Goal: Transaction & Acquisition: Purchase product/service

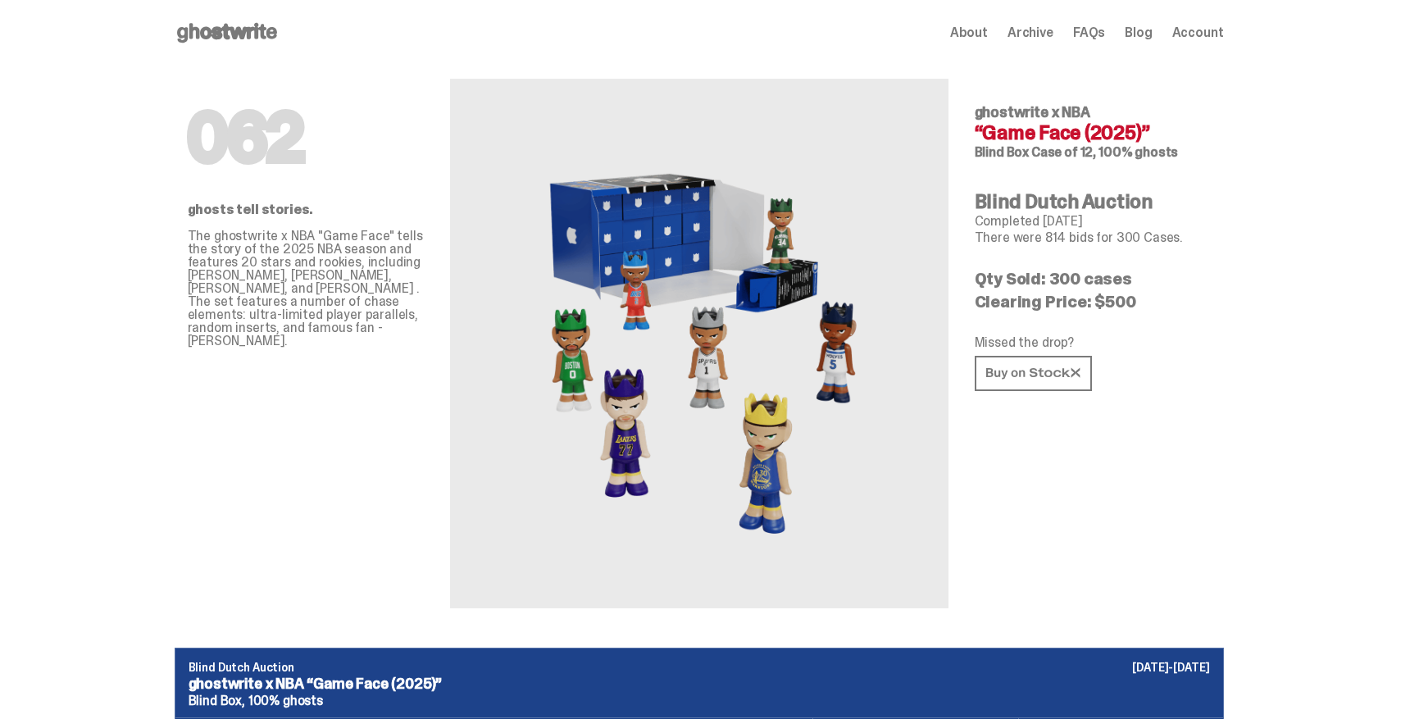
click at [240, 34] on use at bounding box center [227, 33] width 100 height 20
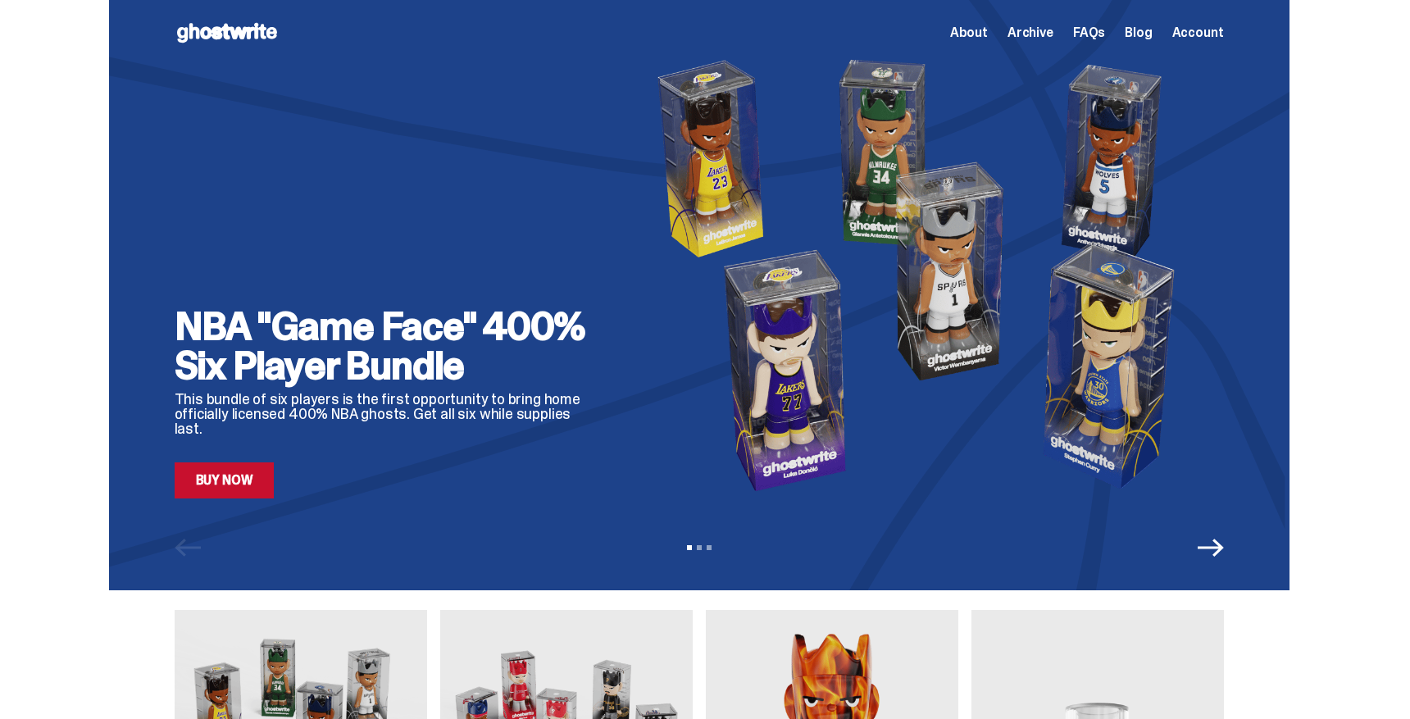
click at [244, 473] on link "Buy Now" at bounding box center [225, 480] width 100 height 36
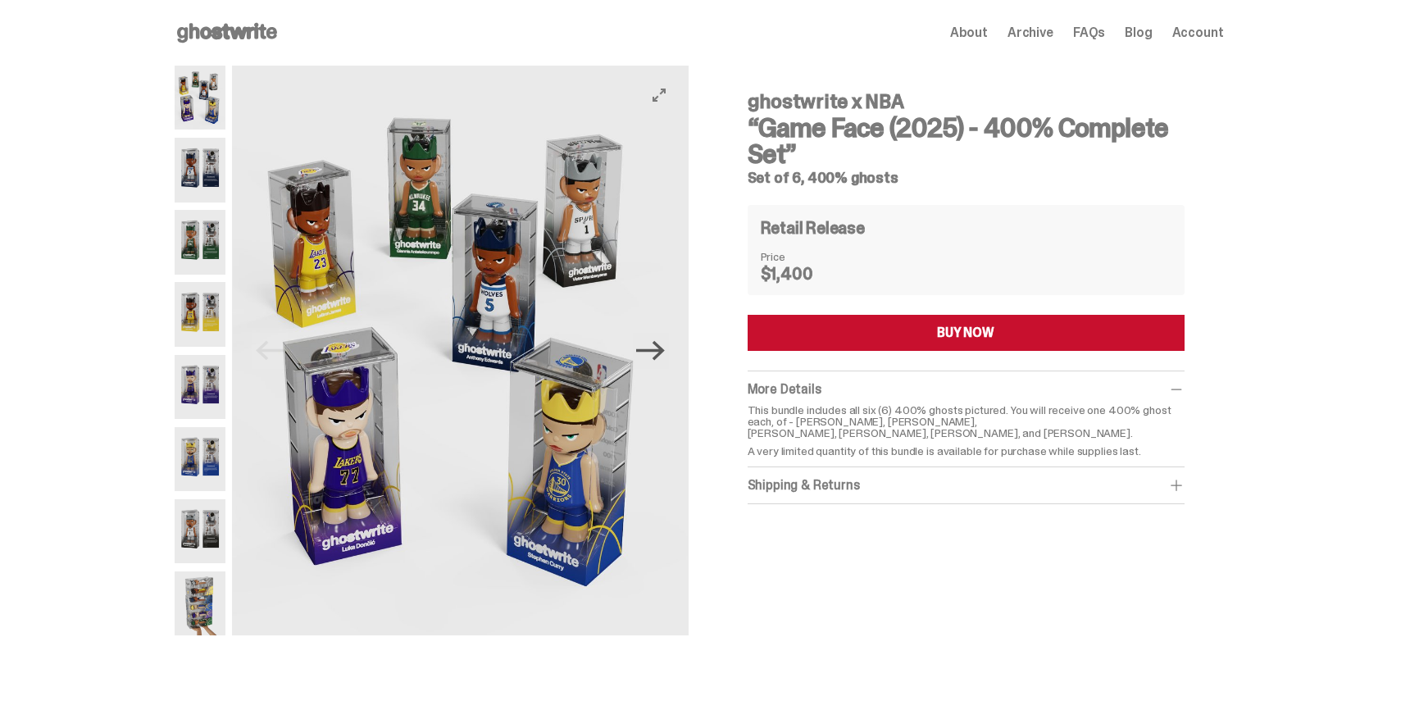
click at [662, 351] on icon "Next" at bounding box center [650, 351] width 29 height 20
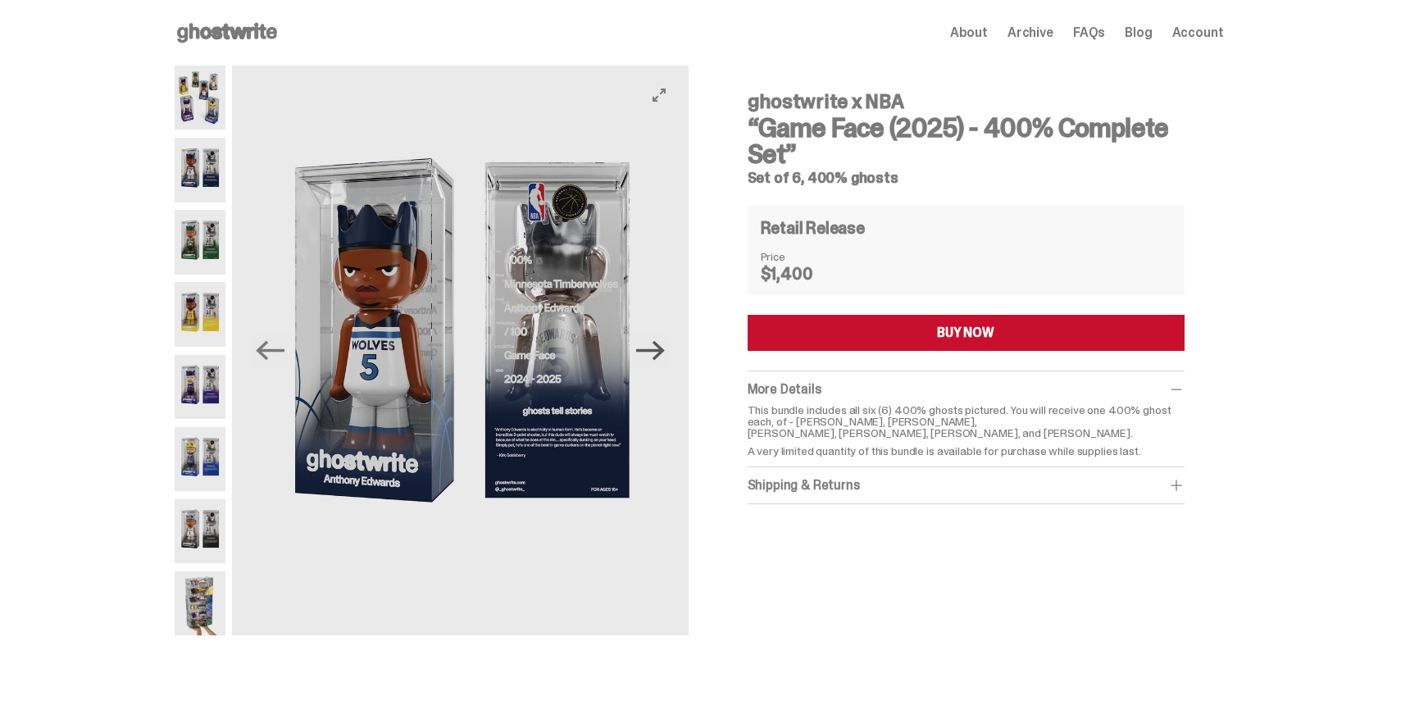
click at [662, 351] on icon "Next" at bounding box center [650, 351] width 29 height 20
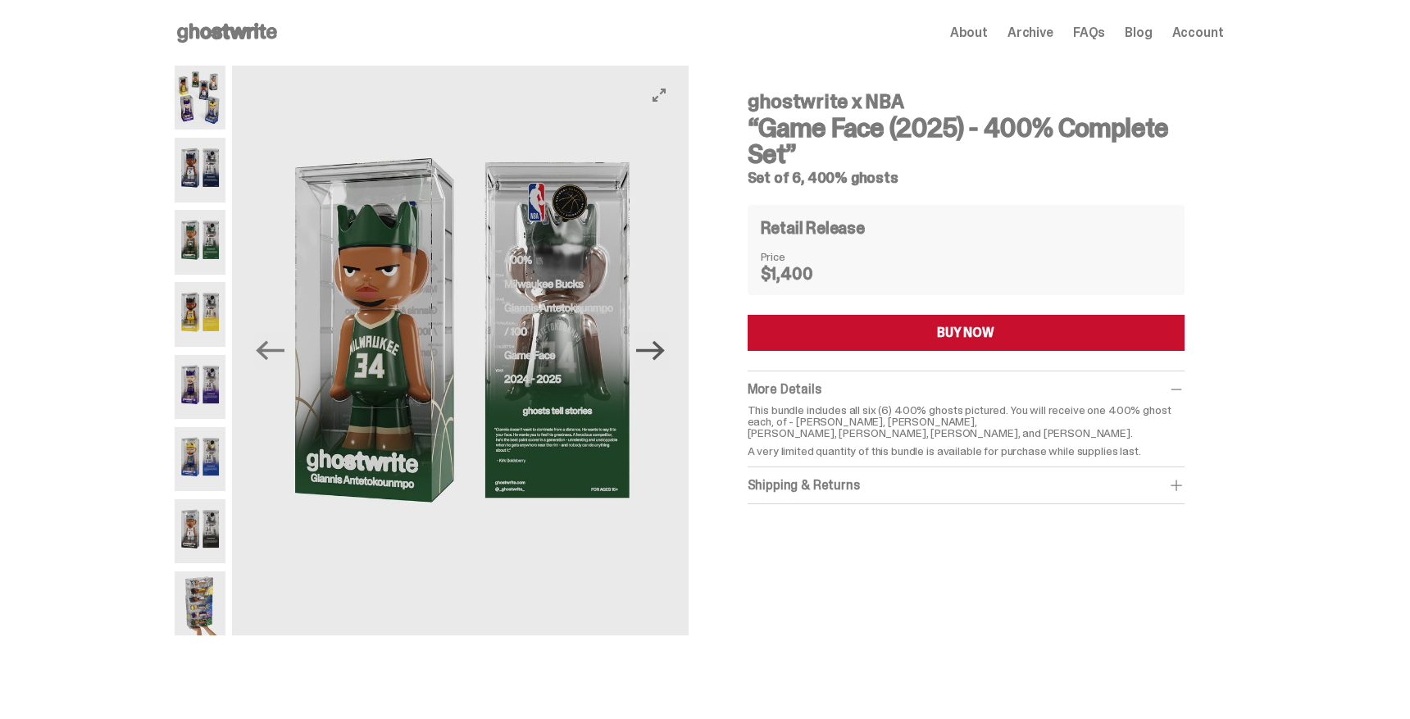
click at [662, 351] on icon "Next" at bounding box center [650, 351] width 29 height 20
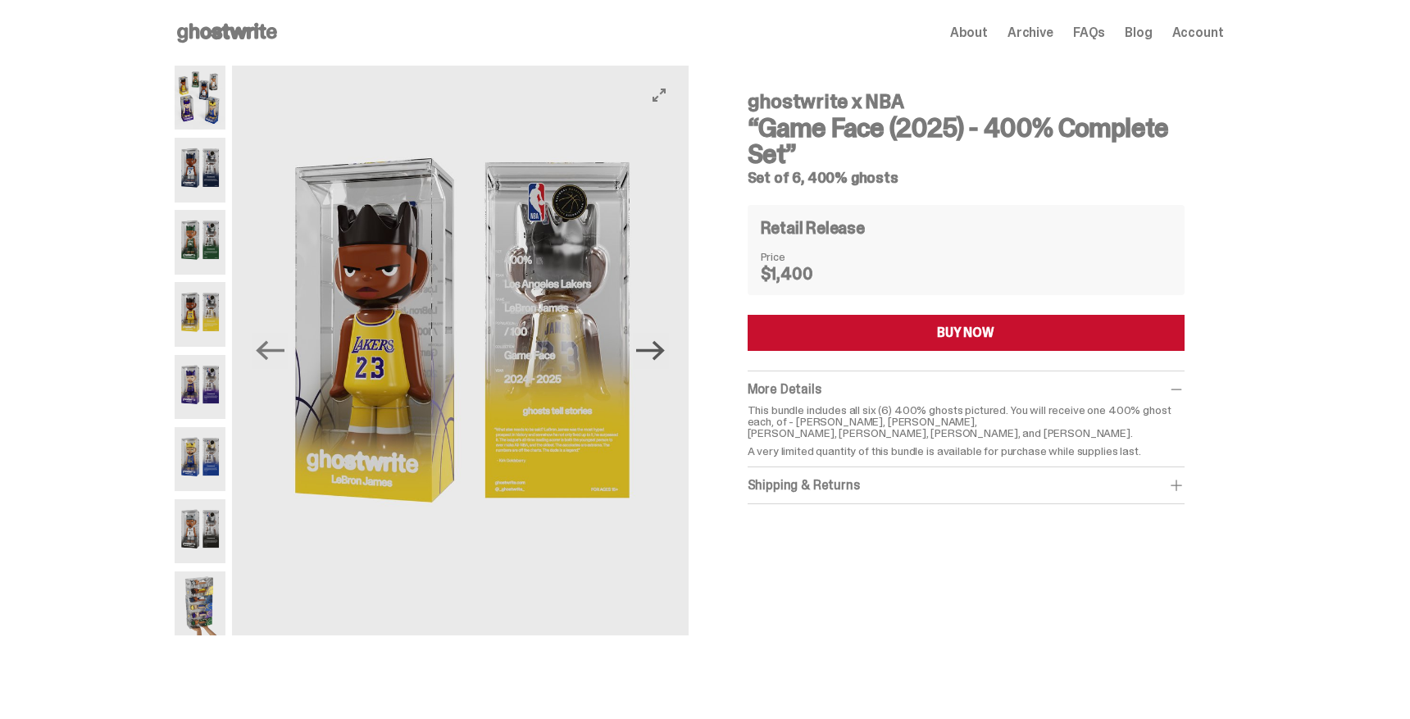
click at [662, 351] on icon "Next" at bounding box center [650, 351] width 29 height 20
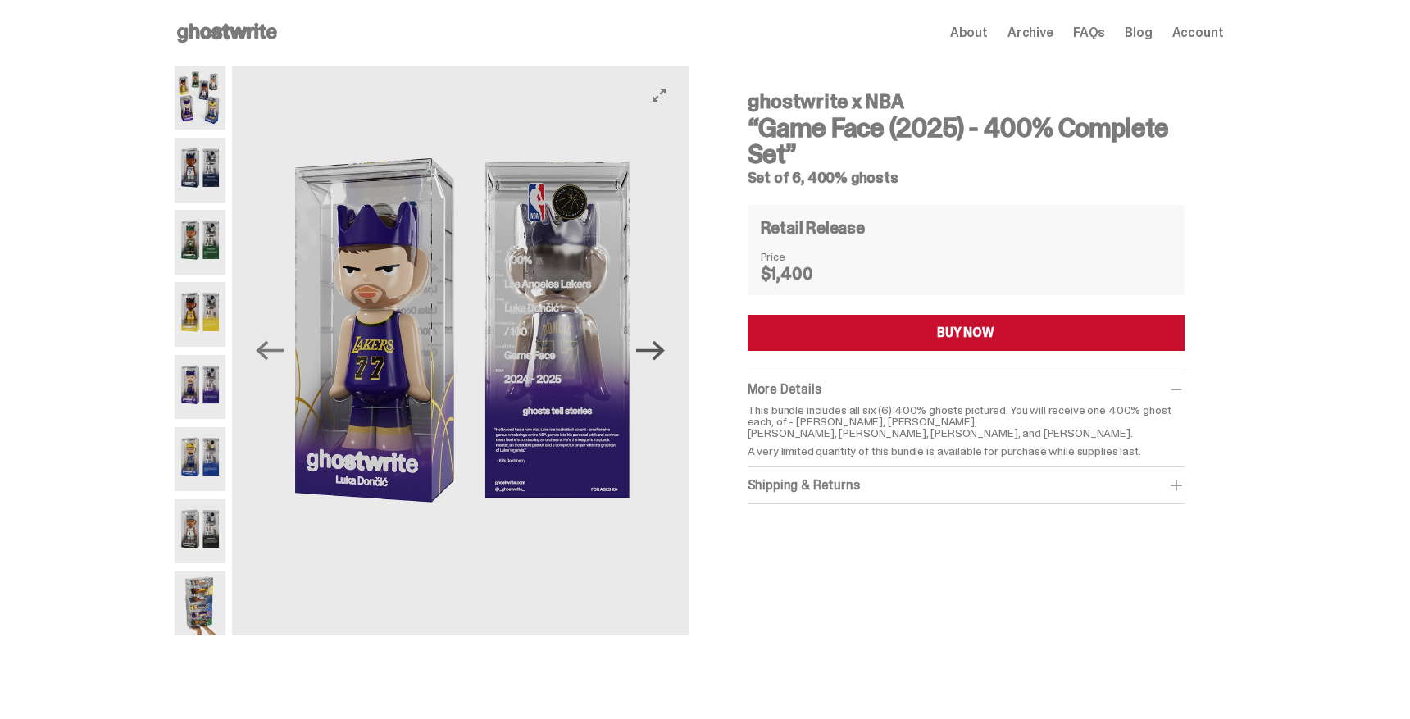
click at [662, 351] on icon "Next" at bounding box center [650, 351] width 29 height 20
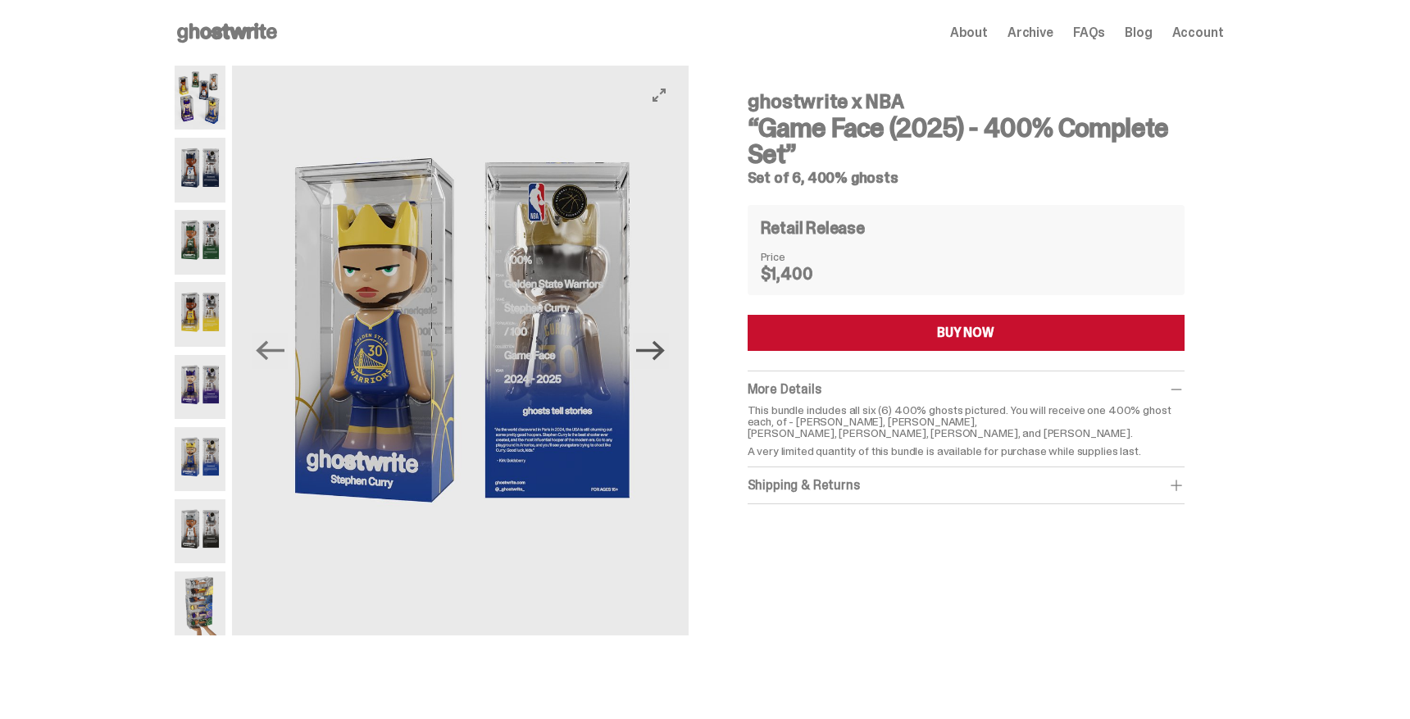
click at [662, 351] on icon "Next" at bounding box center [650, 351] width 29 height 20
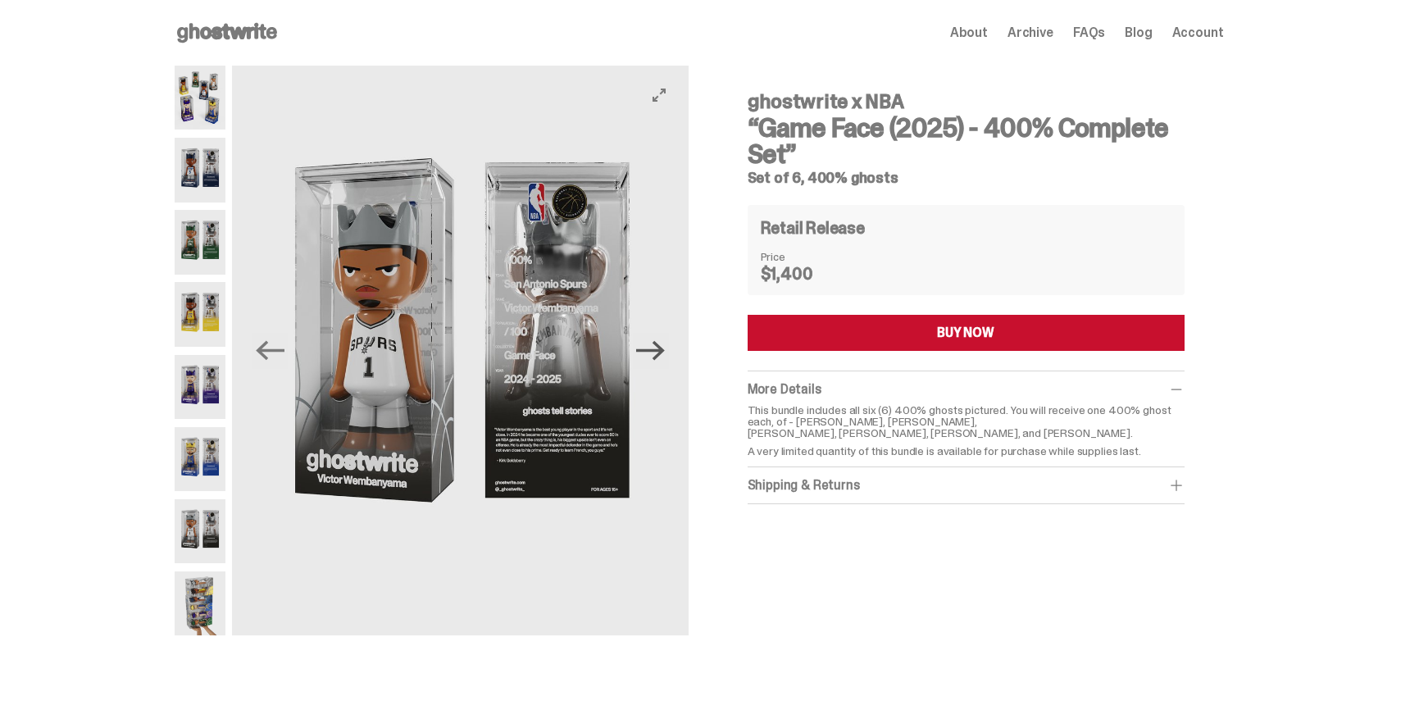
click at [662, 351] on icon "Next" at bounding box center [650, 351] width 29 height 20
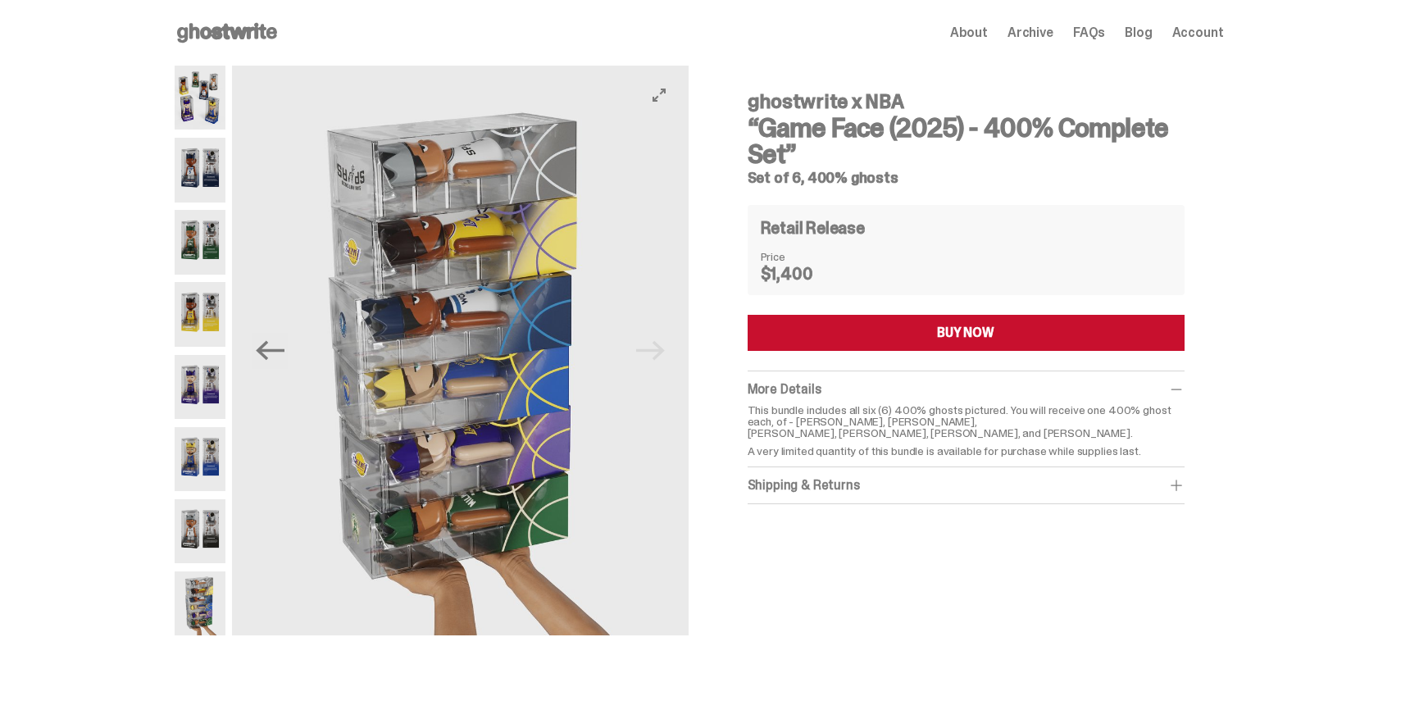
click at [662, 351] on img at bounding box center [460, 351] width 456 height 570
click at [268, 351] on icon "Previous" at bounding box center [270, 351] width 29 height 20
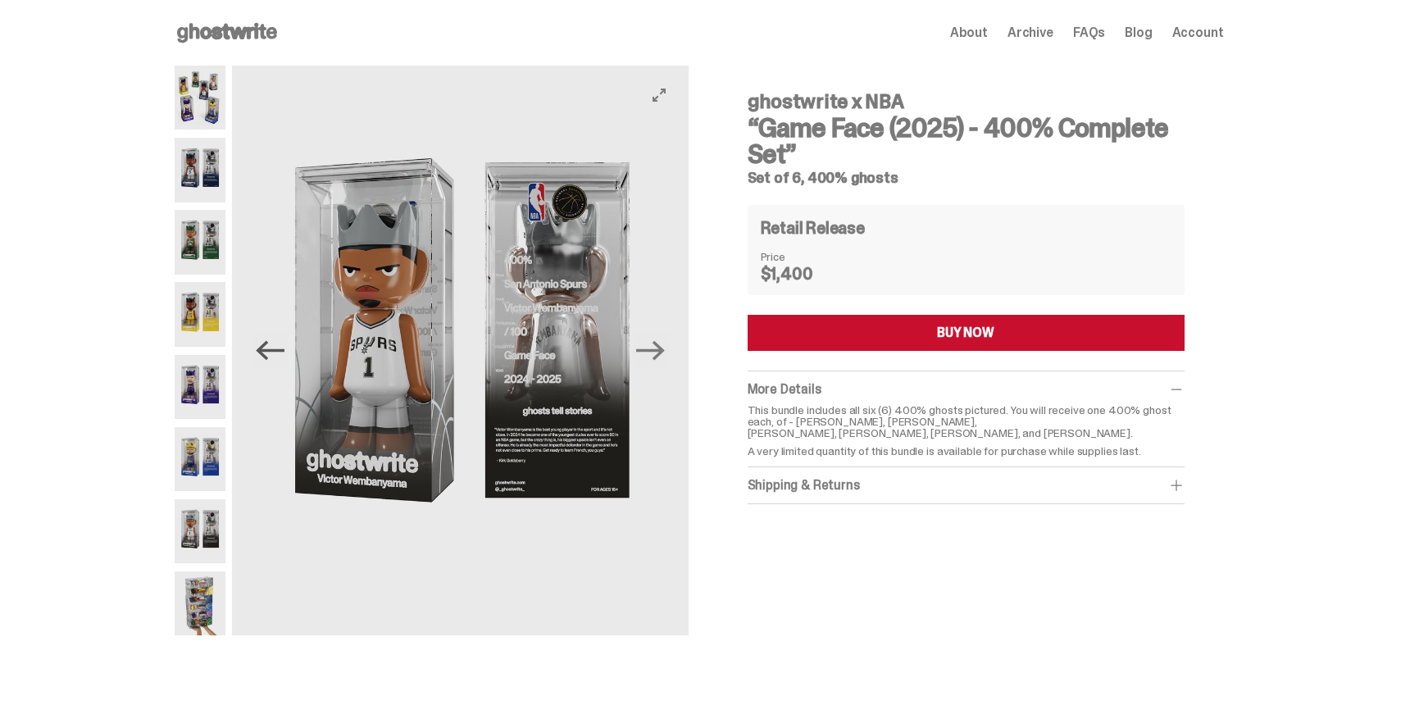
click at [268, 351] on icon "Previous" at bounding box center [270, 351] width 29 height 20
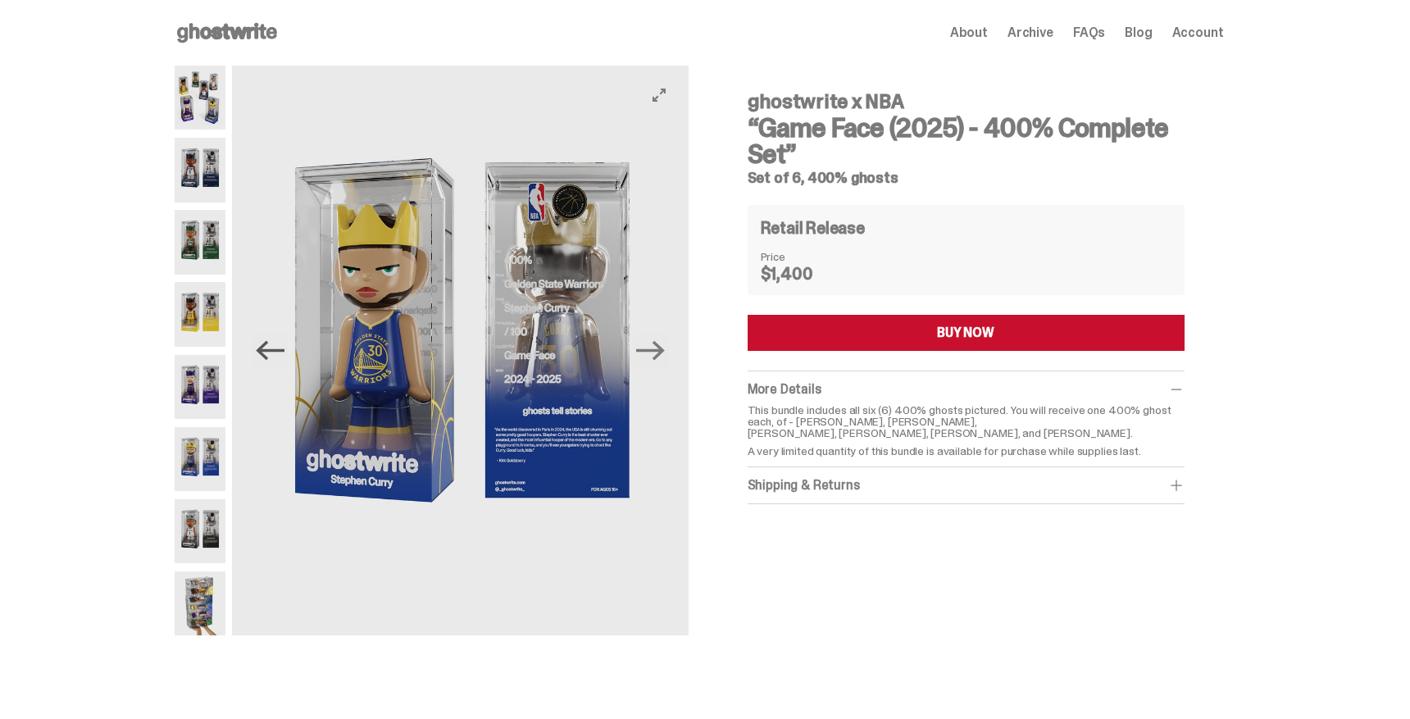
click at [268, 351] on icon "Previous" at bounding box center [270, 351] width 29 height 20
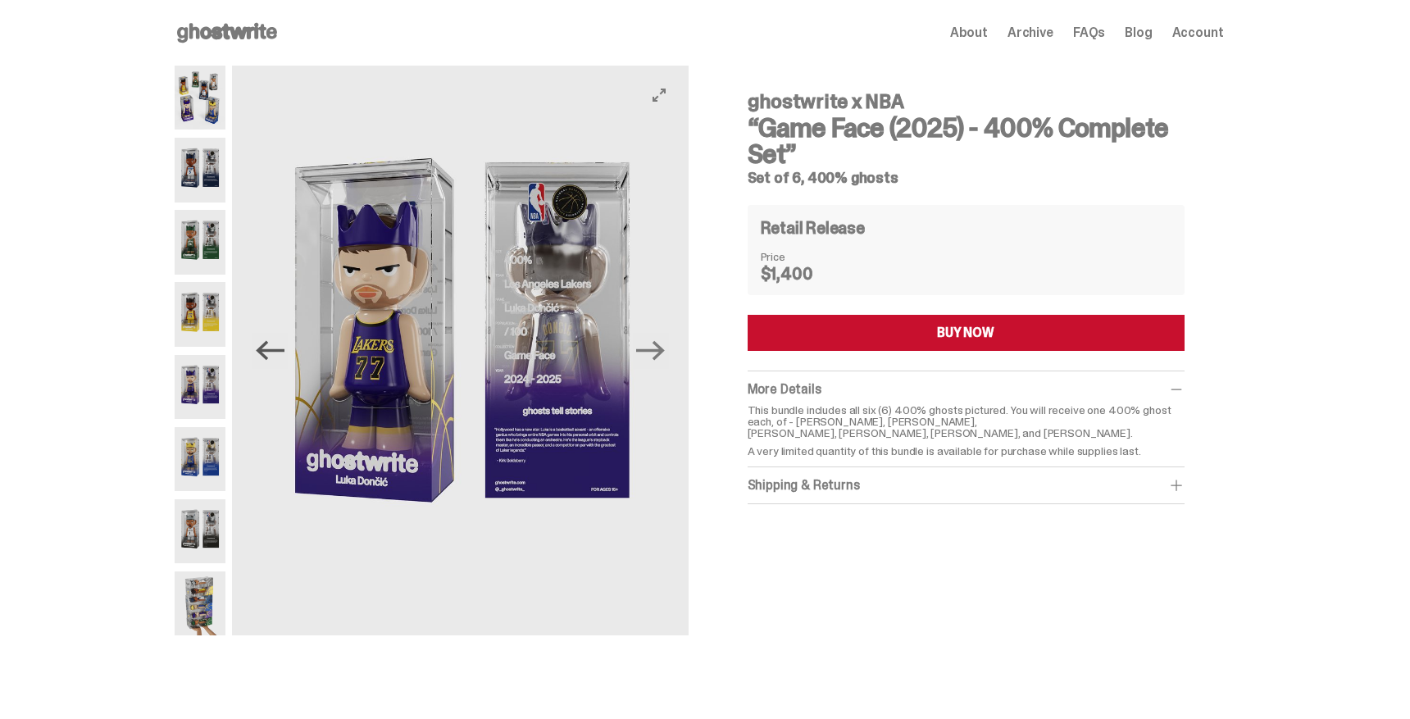
click at [268, 351] on icon "Previous" at bounding box center [270, 351] width 29 height 20
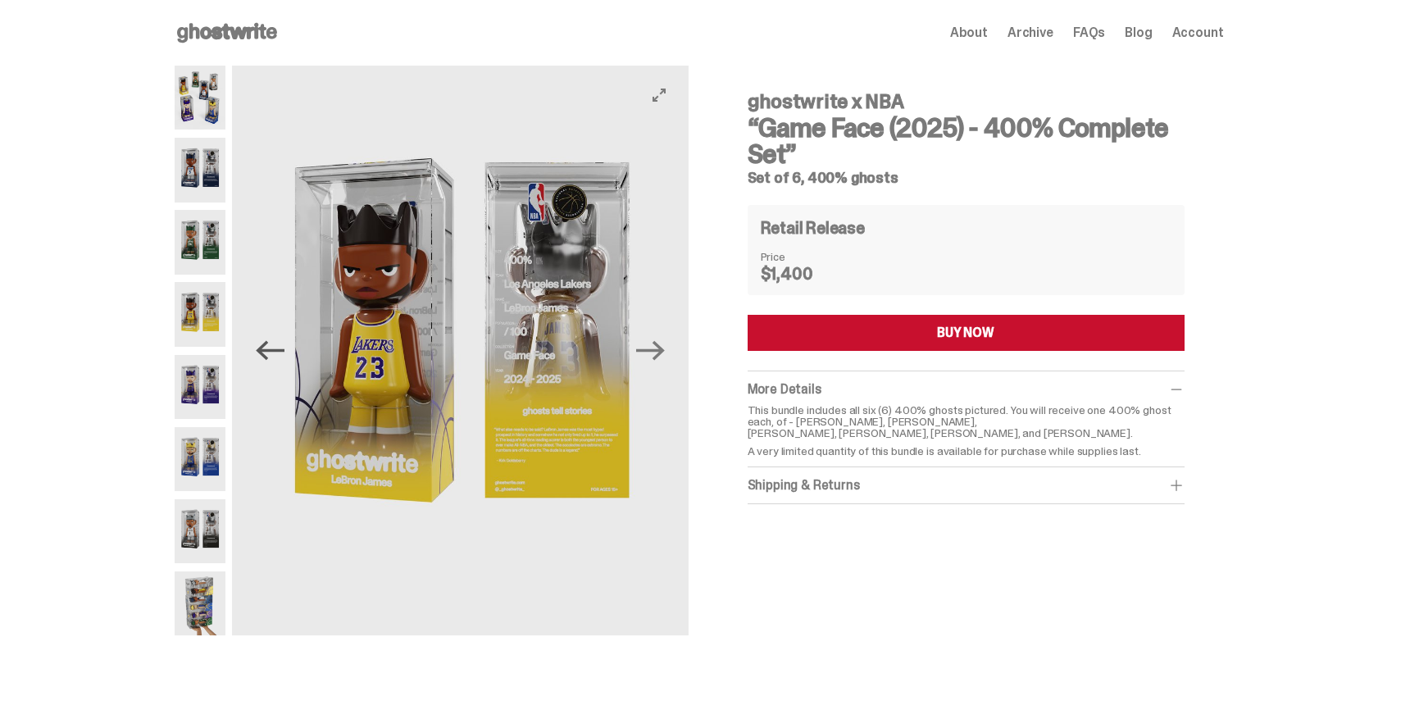
click at [268, 351] on icon "Previous" at bounding box center [270, 351] width 29 height 20
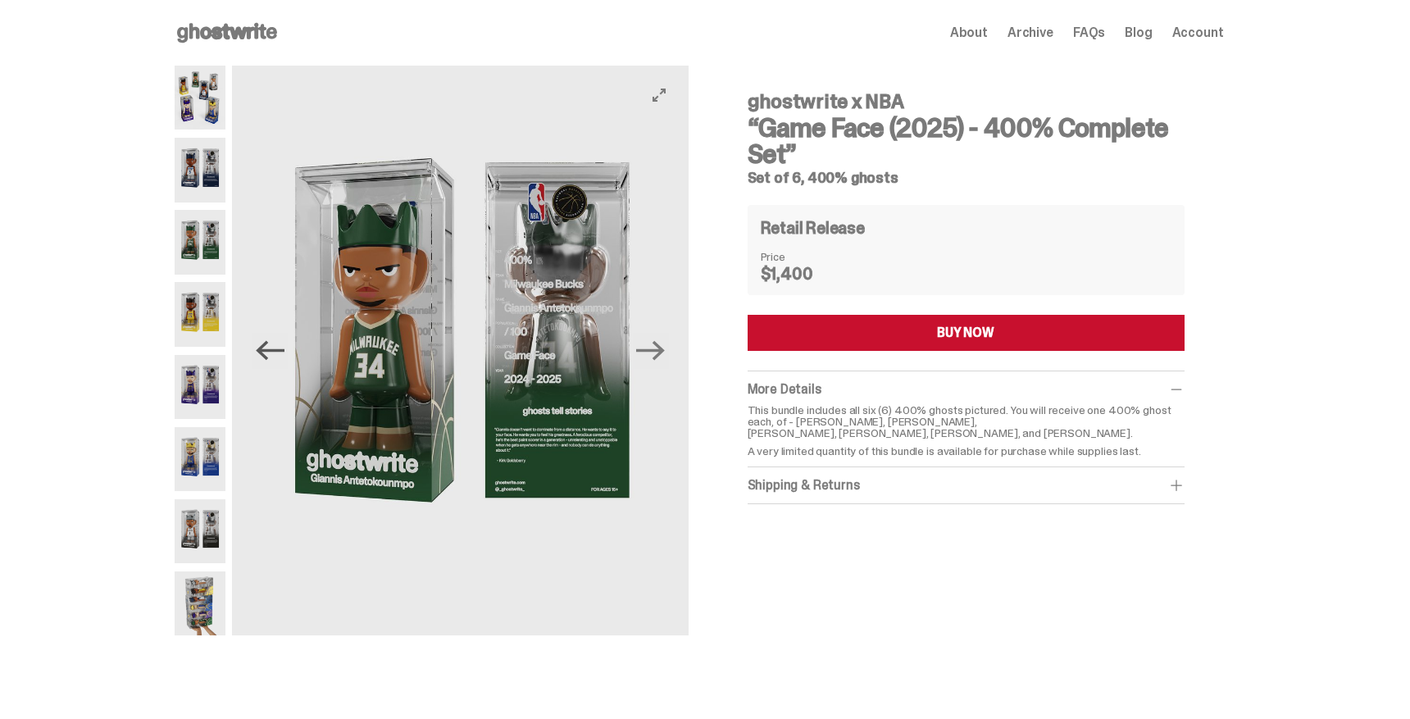
click at [268, 351] on icon "Previous" at bounding box center [270, 351] width 29 height 20
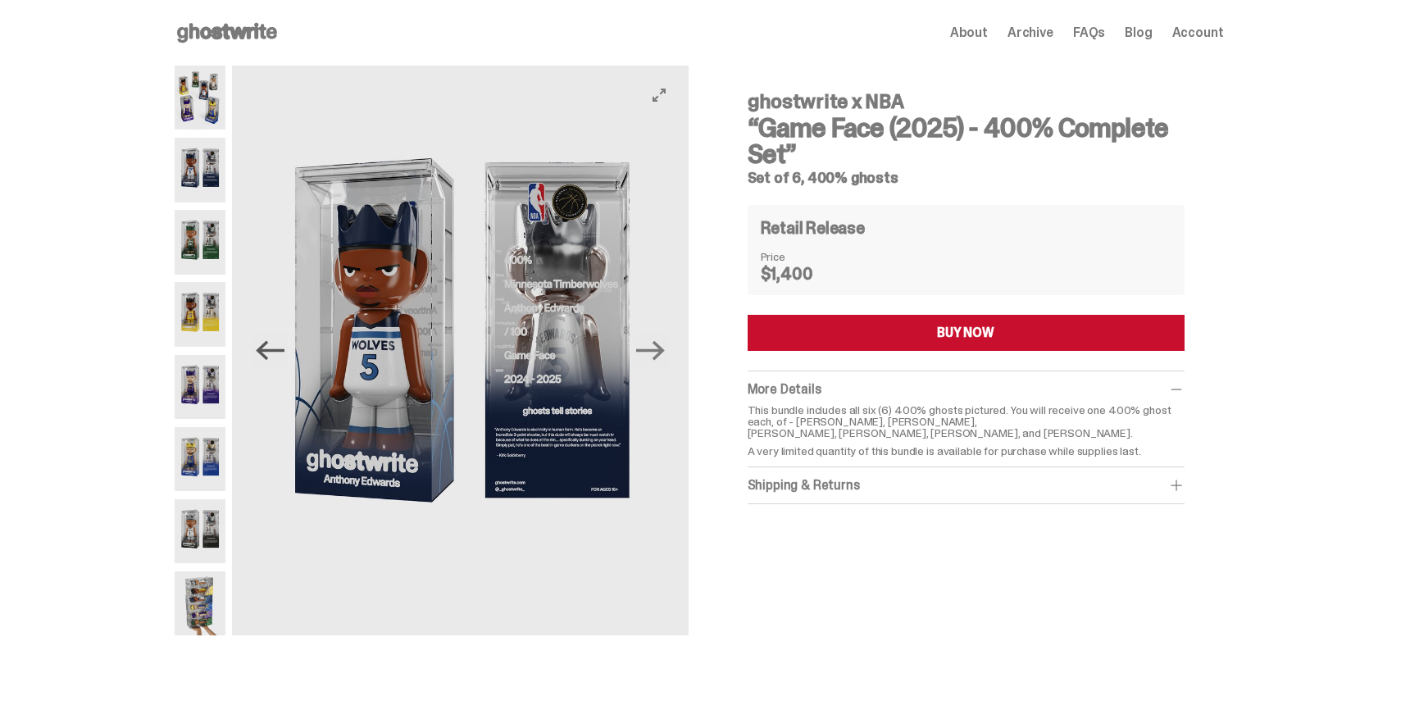
click at [268, 351] on icon "Previous" at bounding box center [270, 351] width 29 height 20
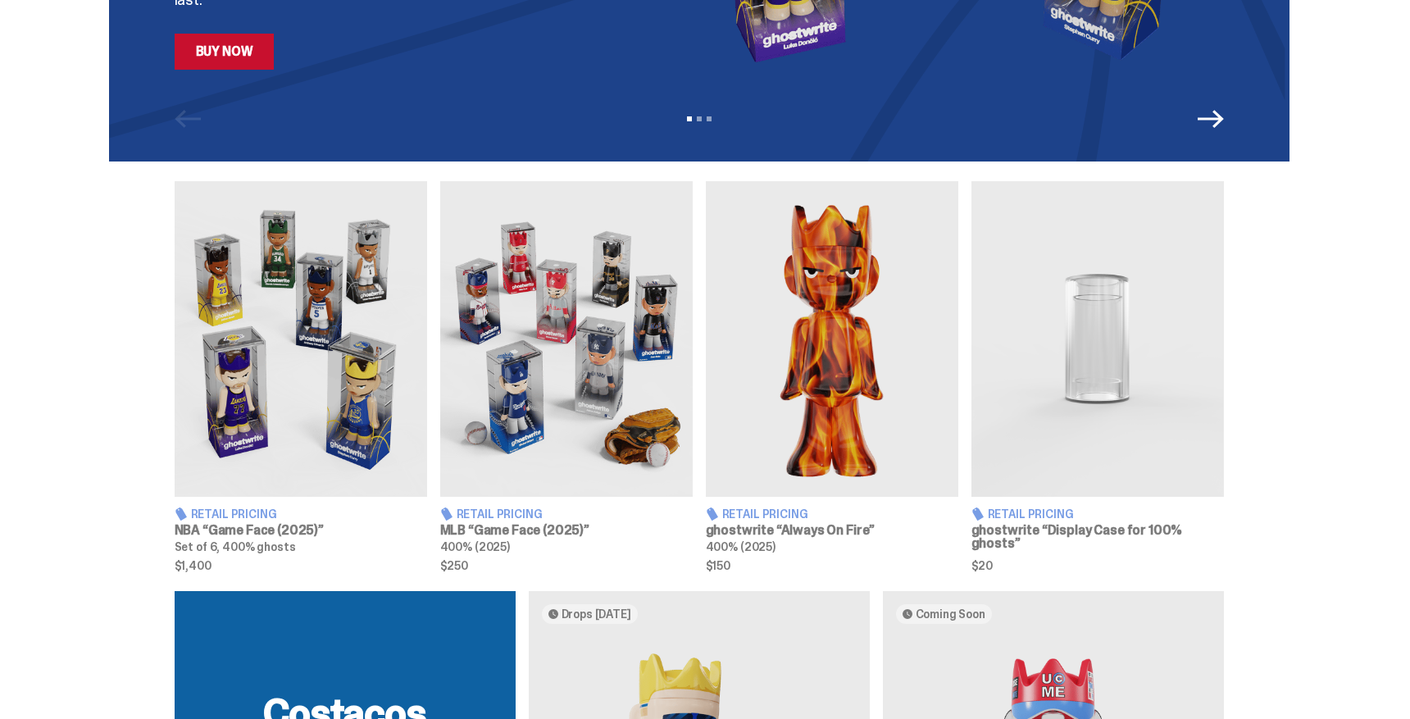
scroll to position [432, 0]
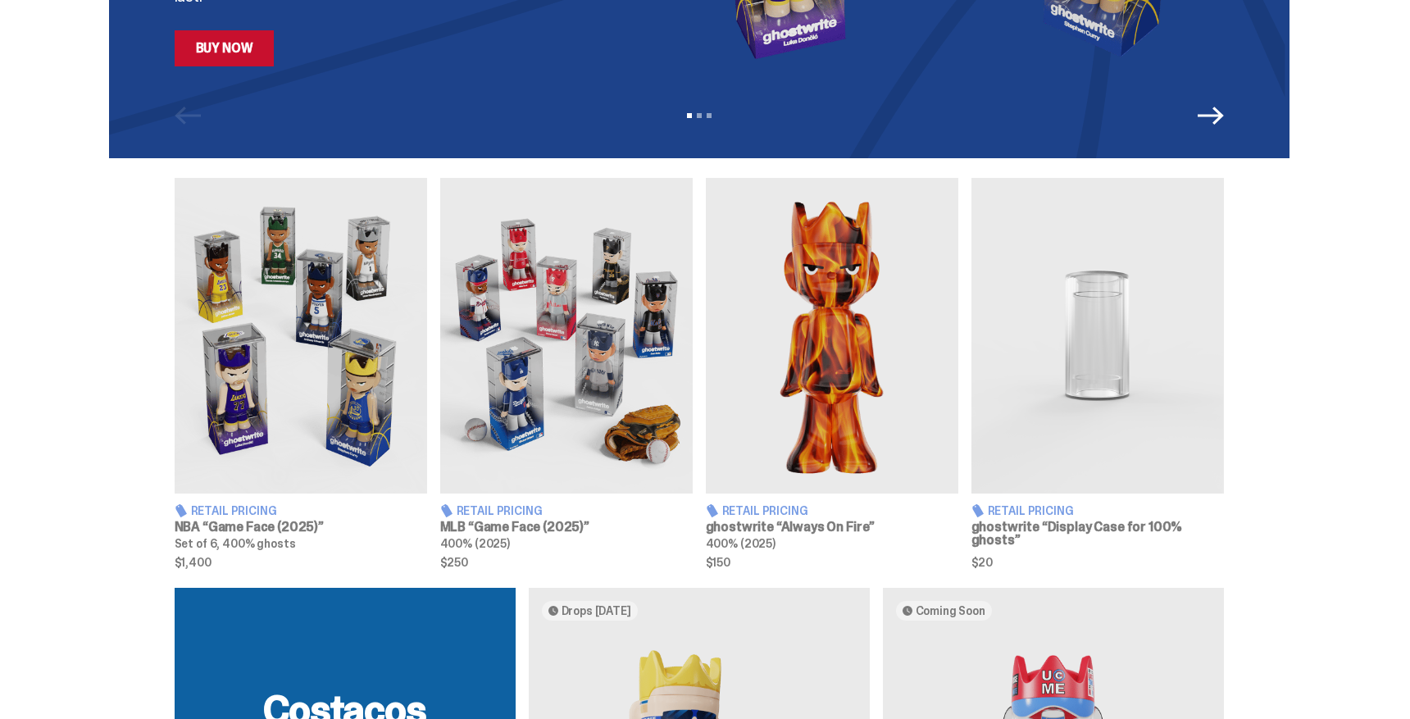
click at [864, 380] on img at bounding box center [832, 336] width 253 height 316
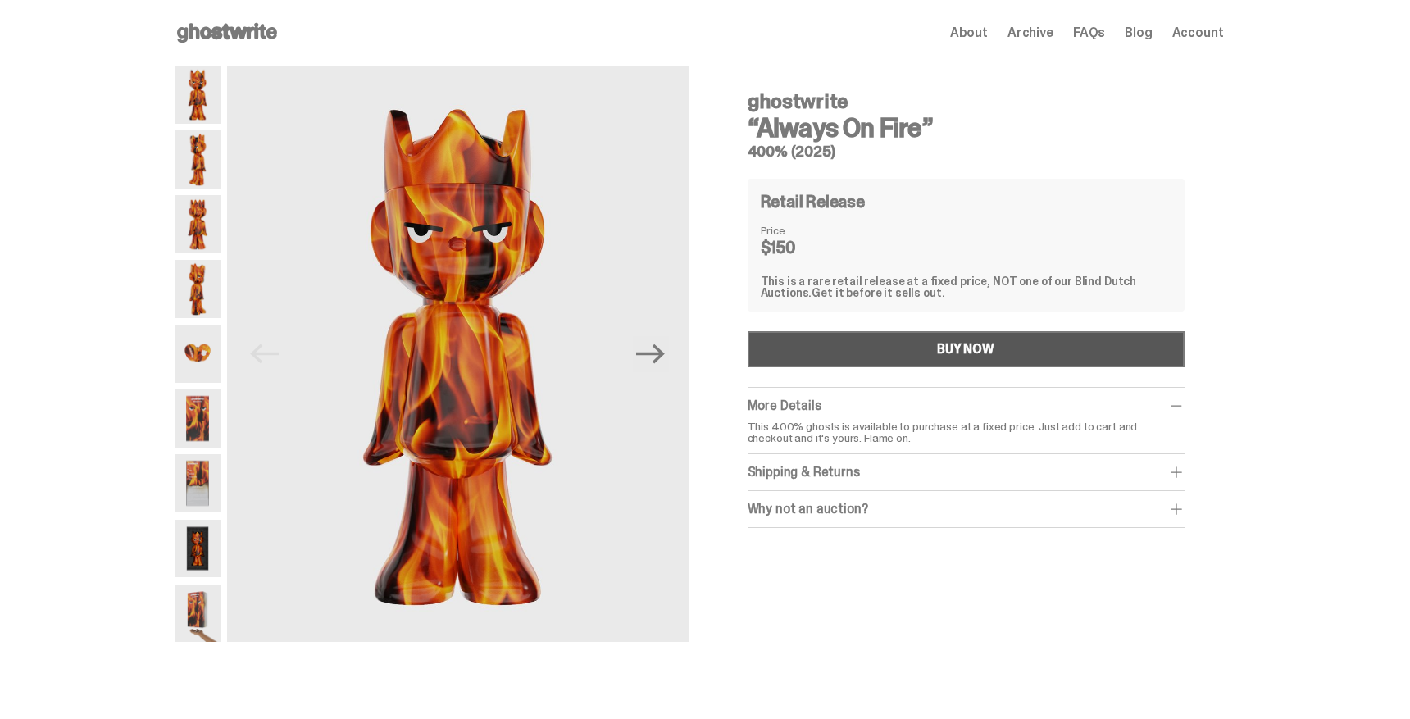
click at [863, 350] on button "BUY NOW" at bounding box center [966, 349] width 437 height 36
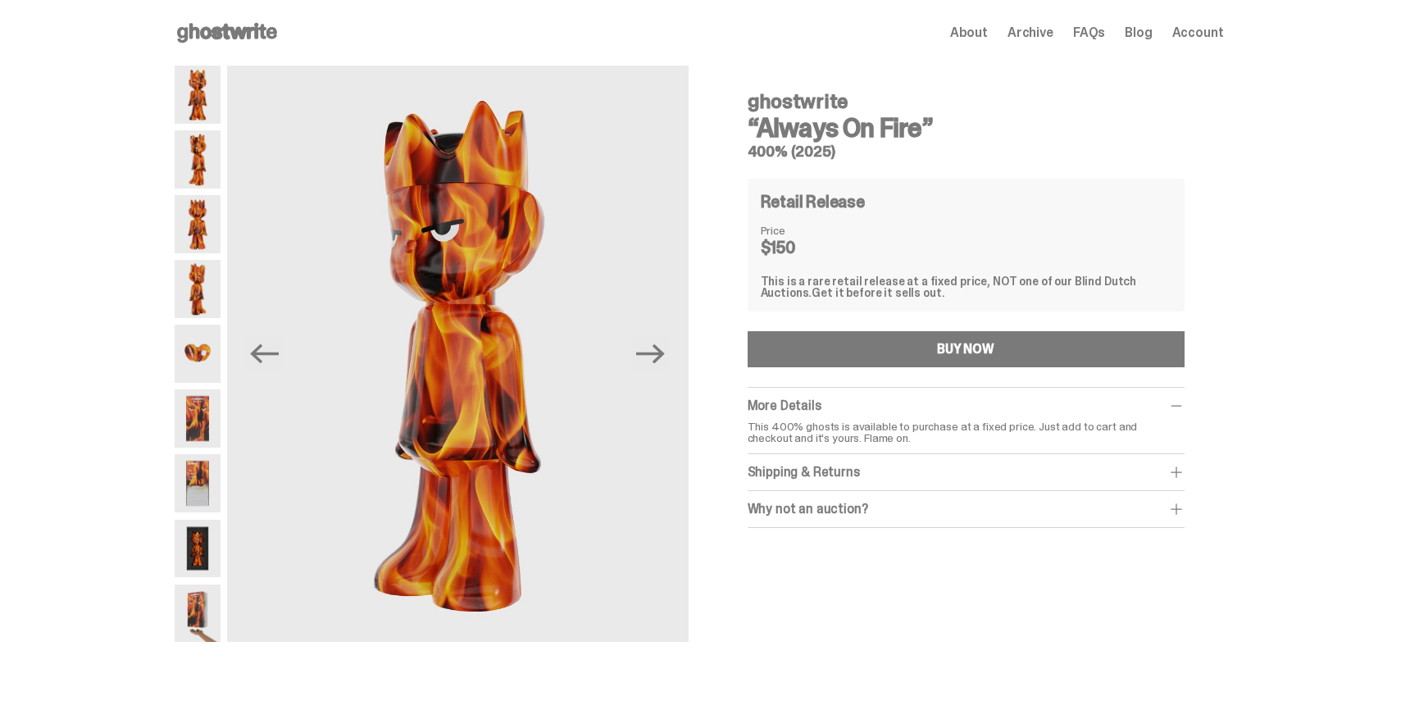
click at [659, 356] on icon "Next" at bounding box center [650, 353] width 29 height 29
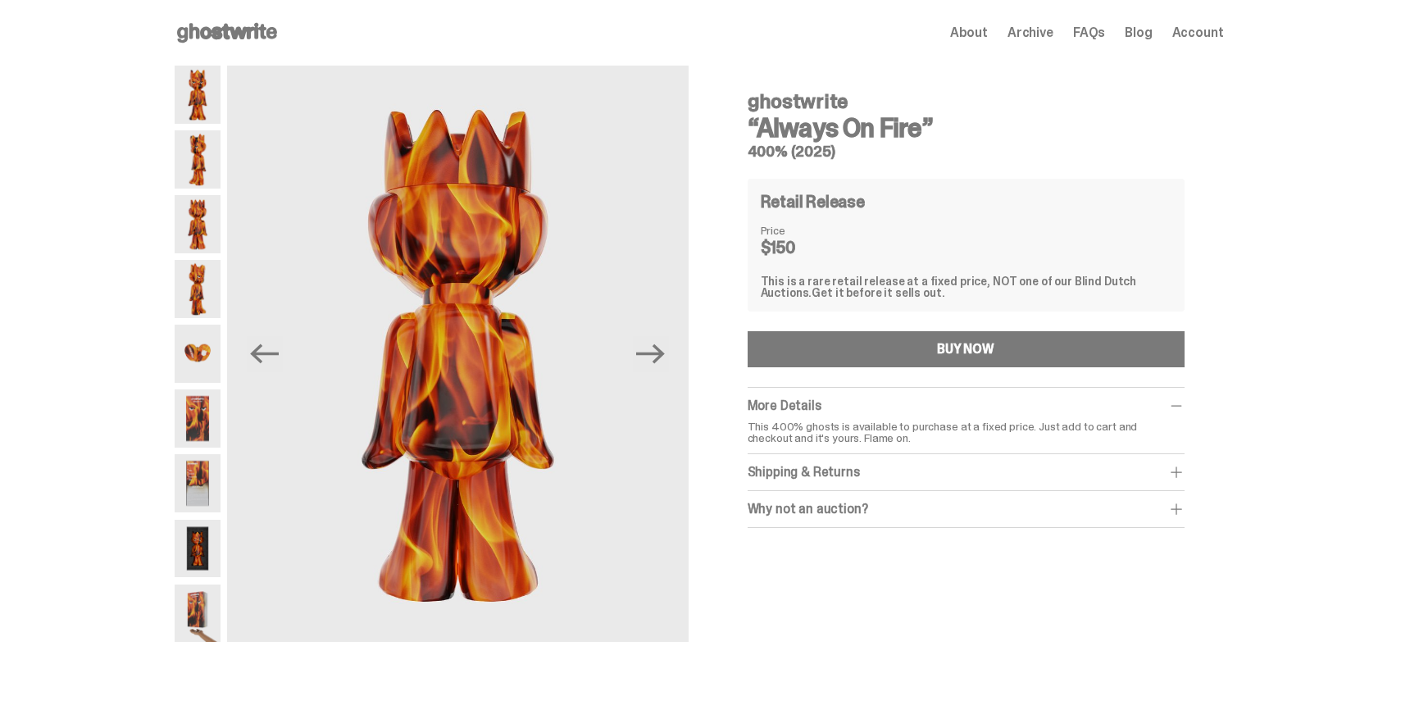
click at [659, 356] on icon "Next" at bounding box center [650, 353] width 29 height 29
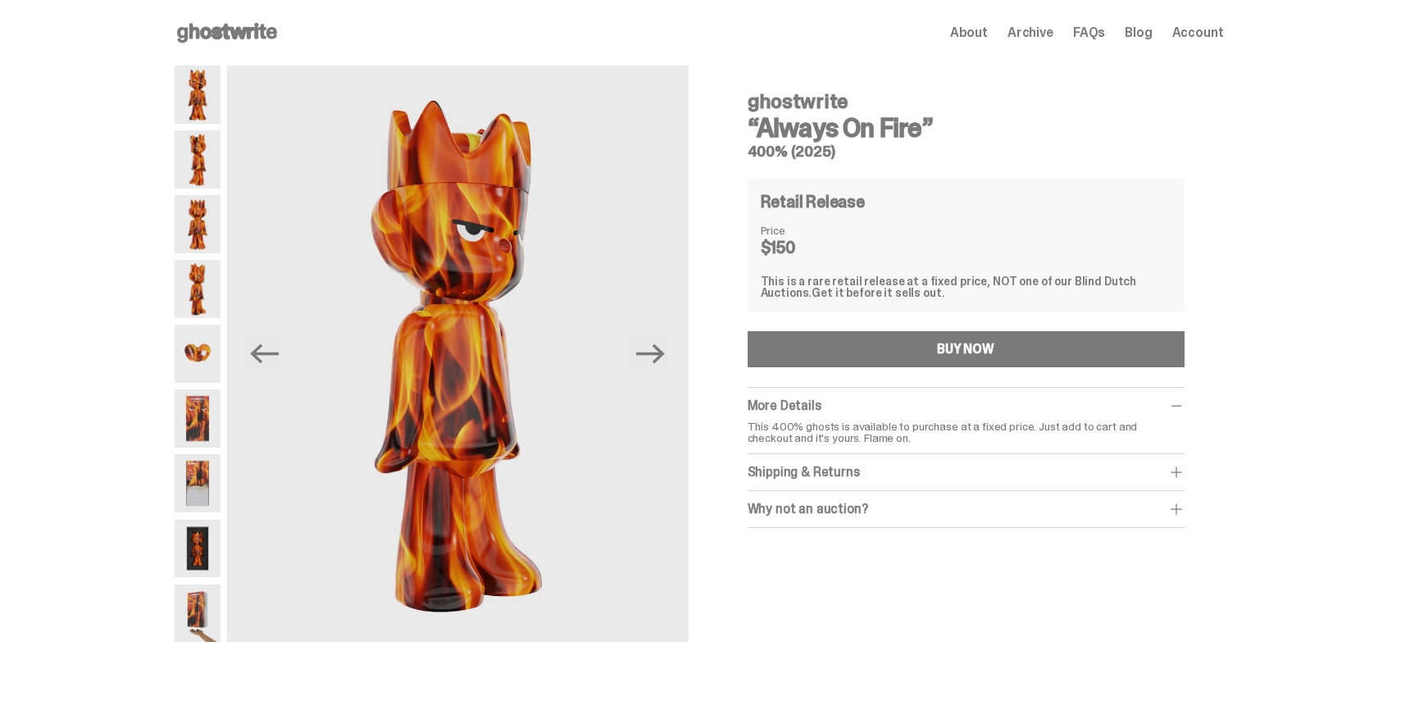
click at [659, 356] on icon "Next" at bounding box center [650, 353] width 29 height 29
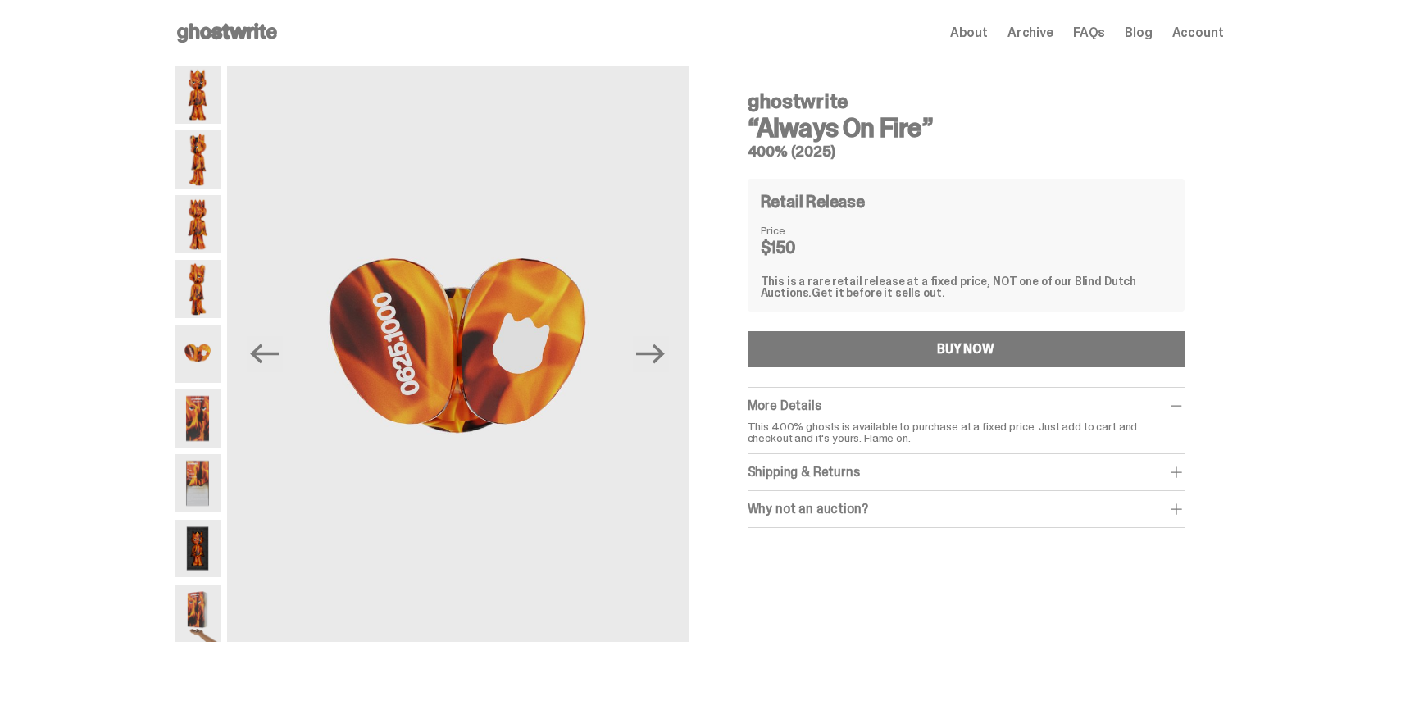
click at [659, 356] on icon "Next" at bounding box center [650, 353] width 29 height 29
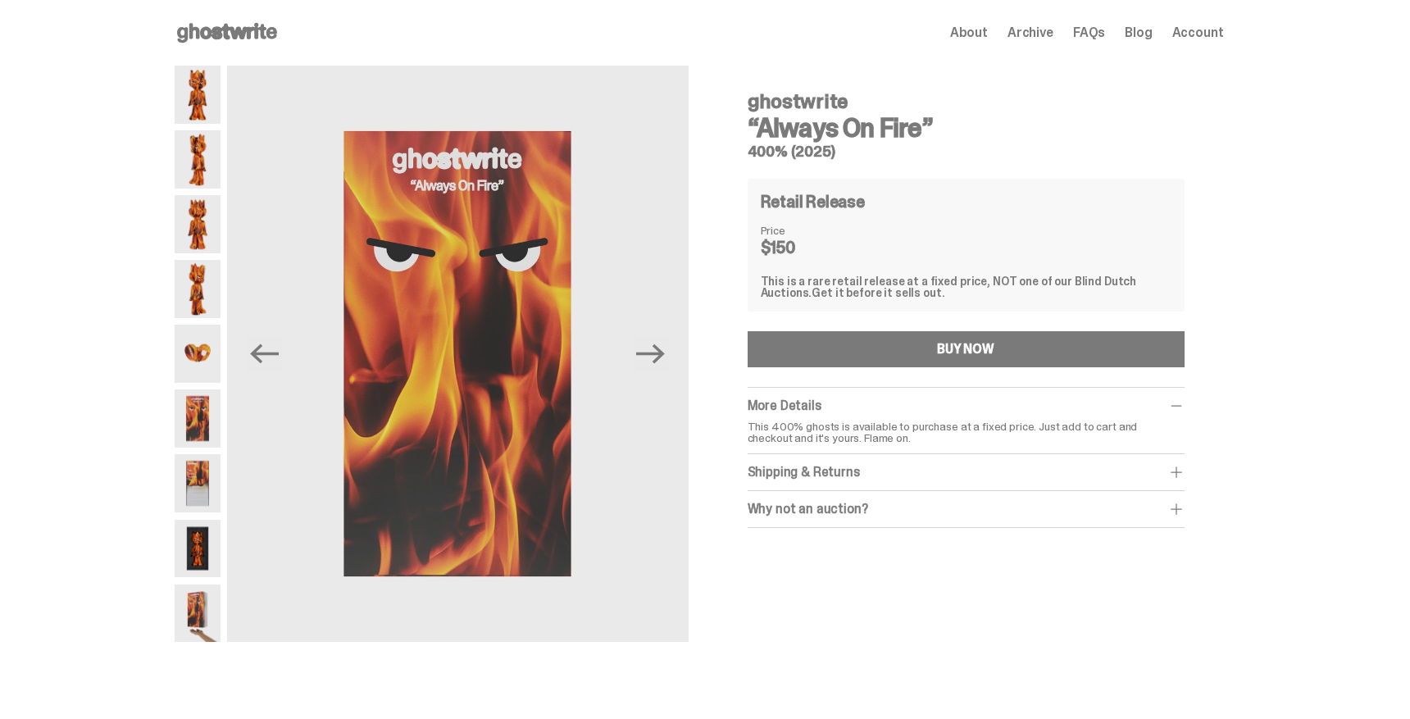
click at [659, 356] on icon "Next" at bounding box center [650, 353] width 29 height 29
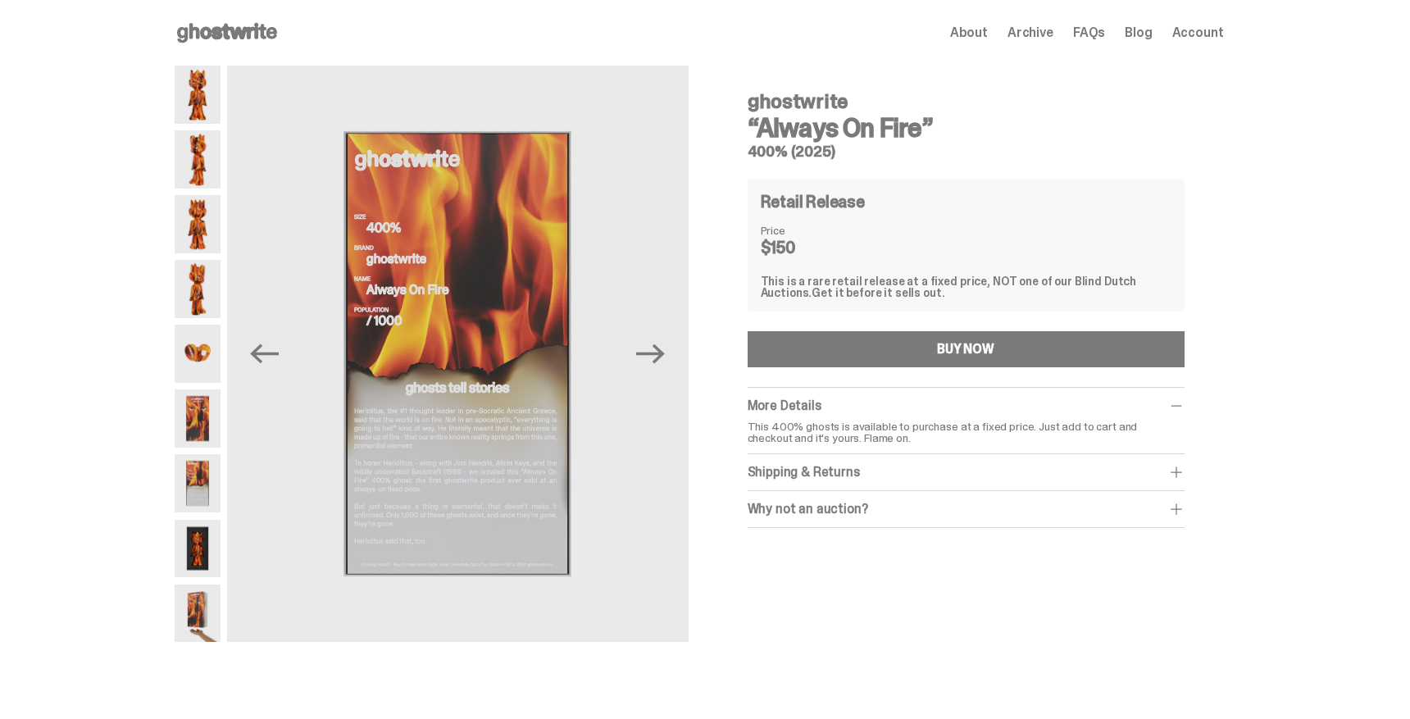
click at [659, 356] on icon "Next" at bounding box center [650, 353] width 29 height 29
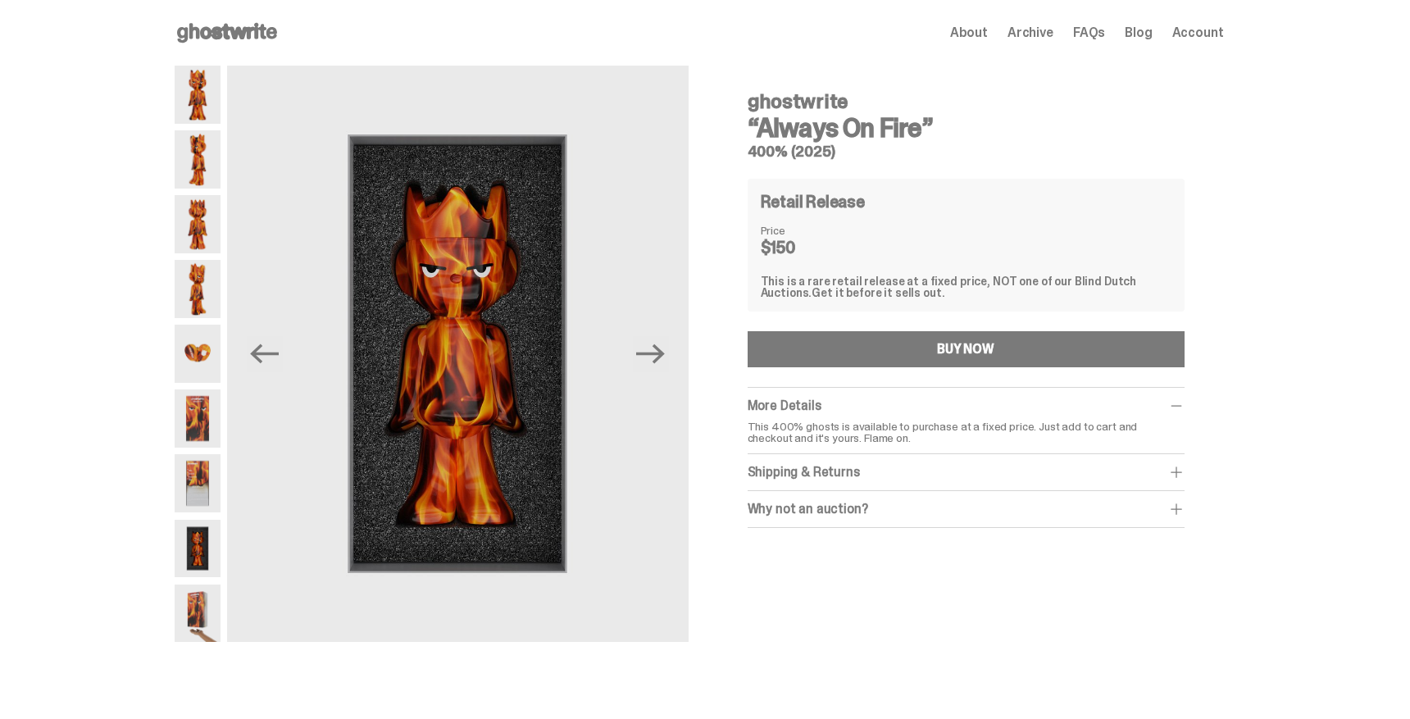
click at [659, 356] on icon "Next" at bounding box center [650, 353] width 29 height 29
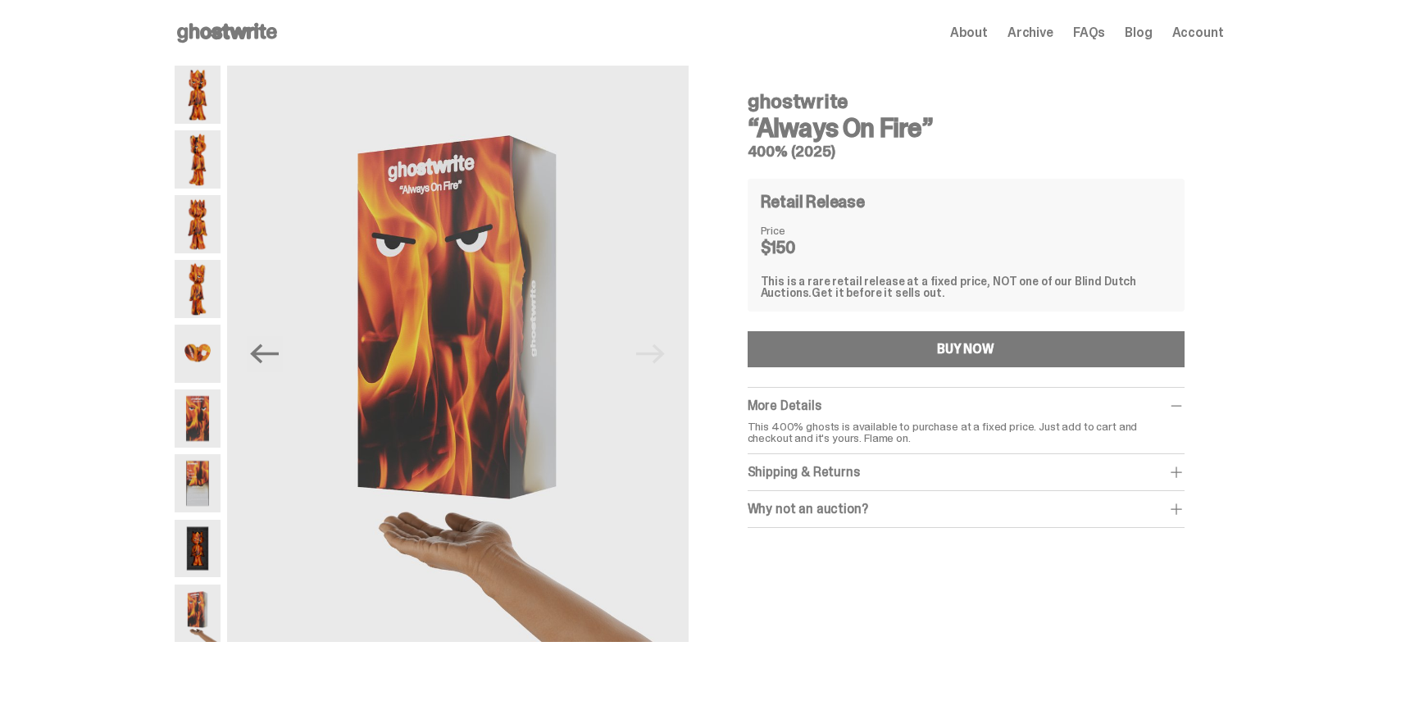
click at [659, 356] on img at bounding box center [458, 354] width 462 height 576
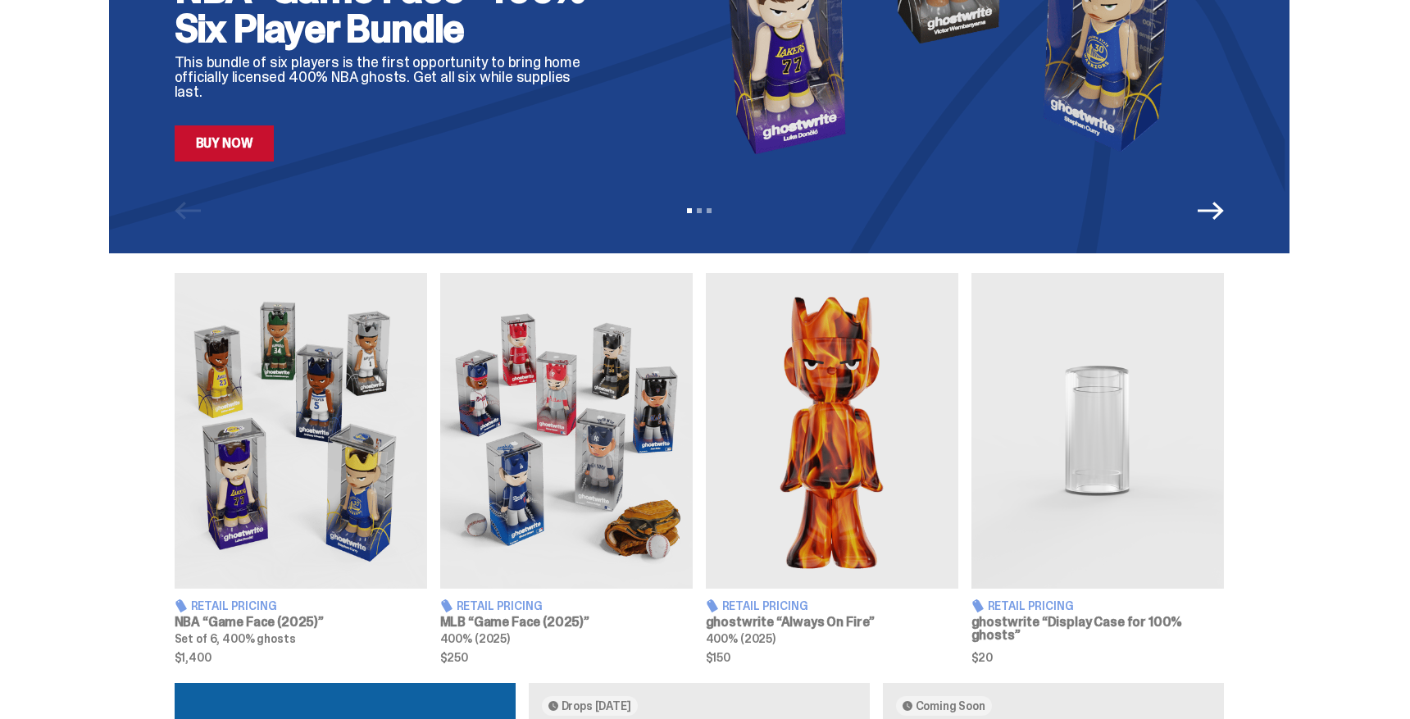
scroll to position [341, 0]
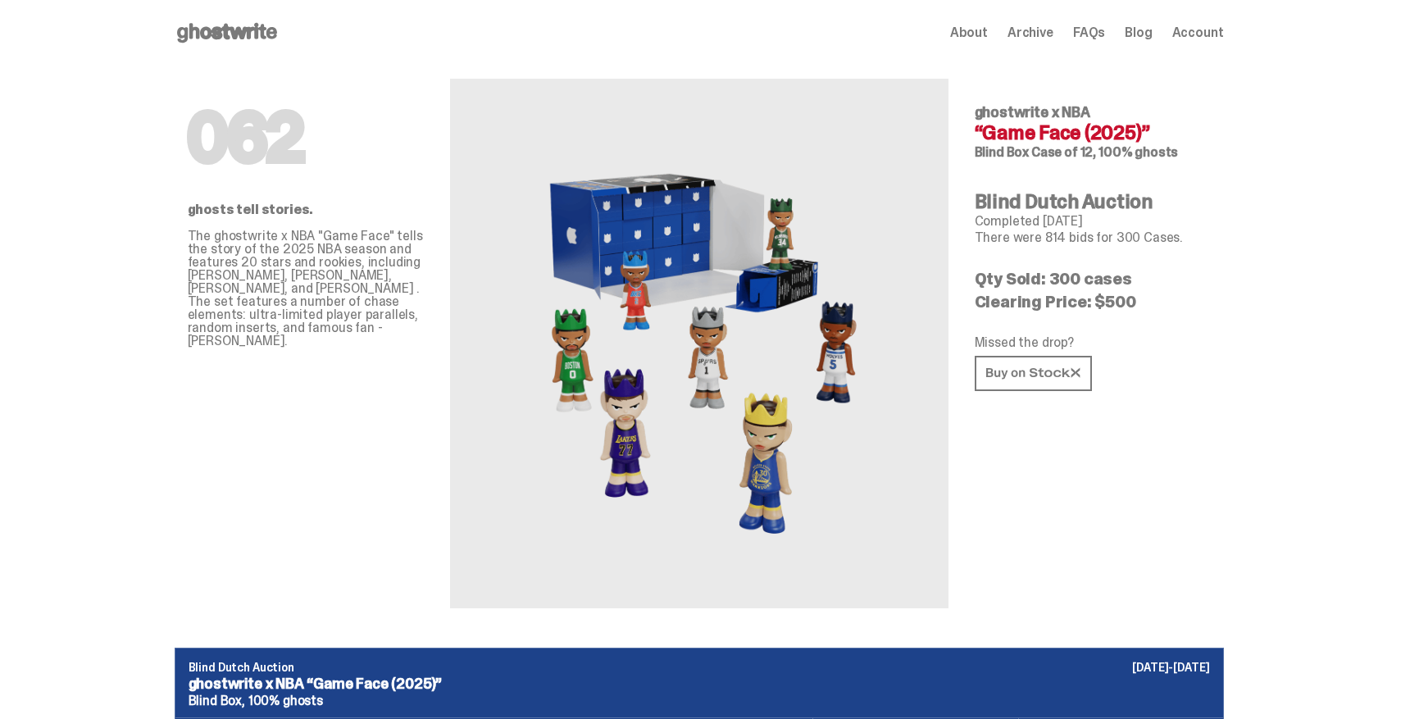
click at [247, 35] on use at bounding box center [227, 33] width 100 height 20
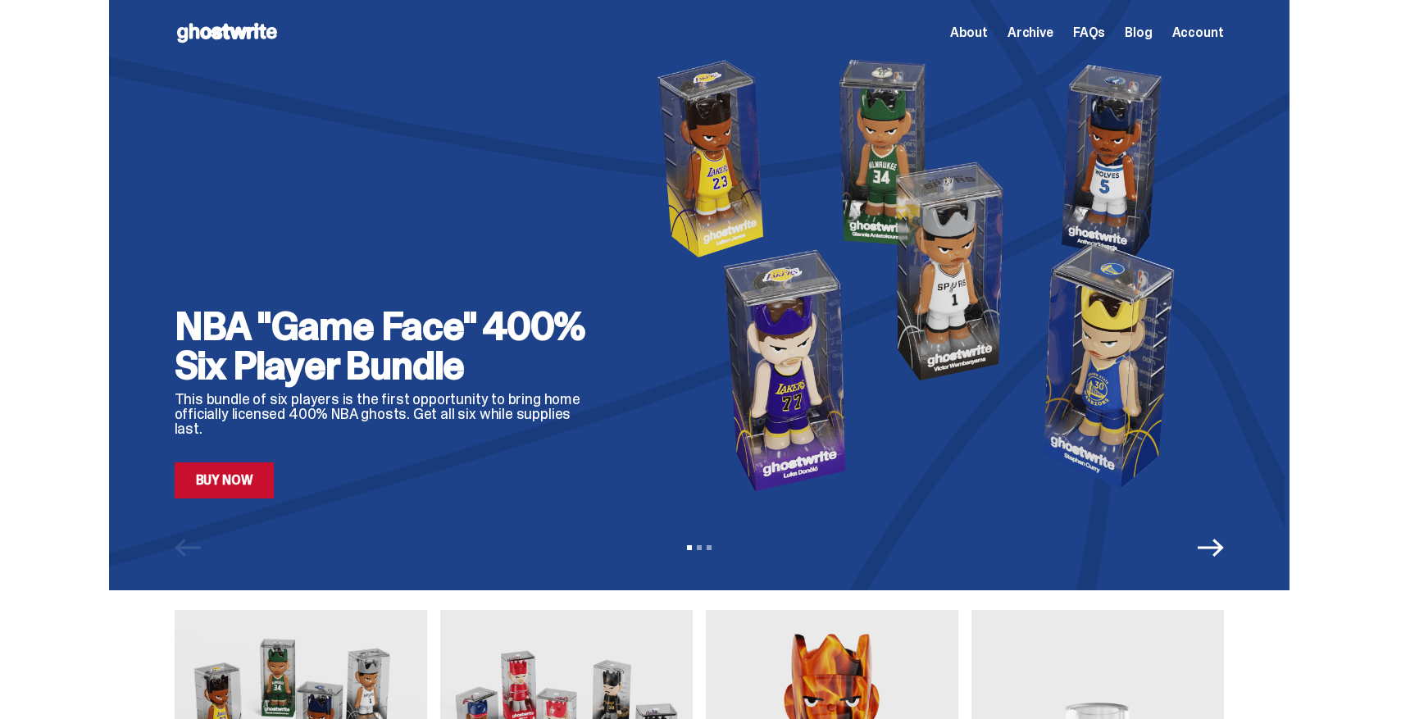
click at [703, 435] on img at bounding box center [925, 275] width 597 height 448
click at [220, 473] on link "Buy Now" at bounding box center [225, 480] width 100 height 36
